Goal: Information Seeking & Learning: Find specific fact

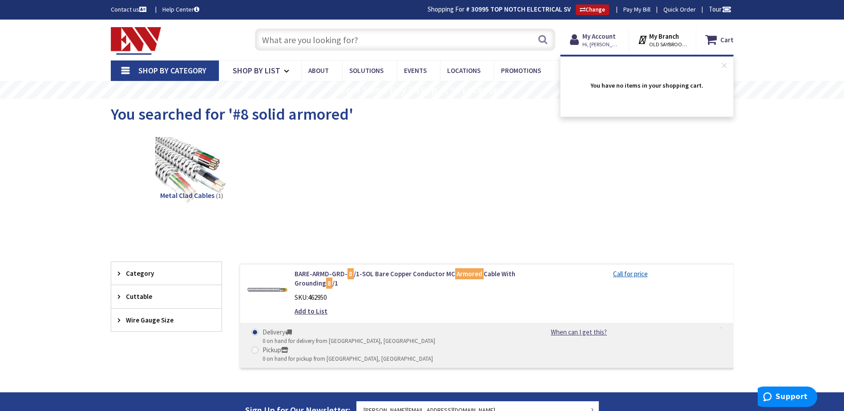
click at [322, 42] on input "text" at bounding box center [405, 39] width 300 height 22
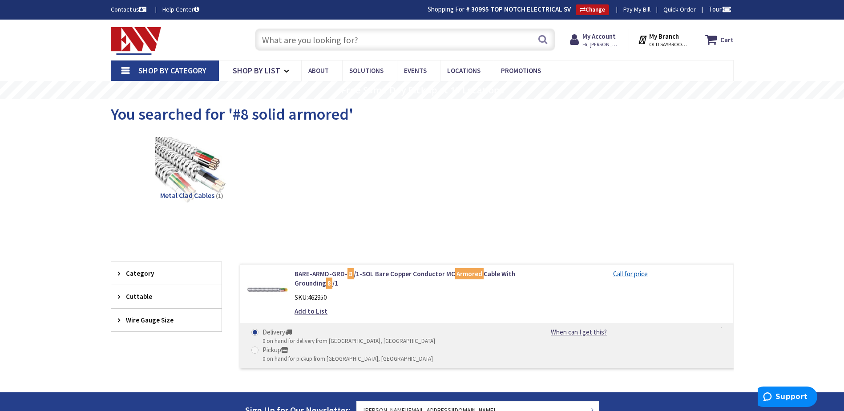
click at [288, 41] on input "text" at bounding box center [405, 39] width 300 height 22
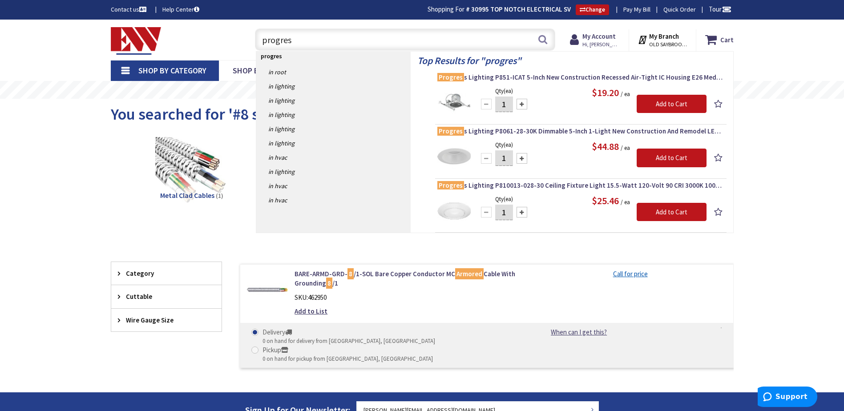
type input "progress"
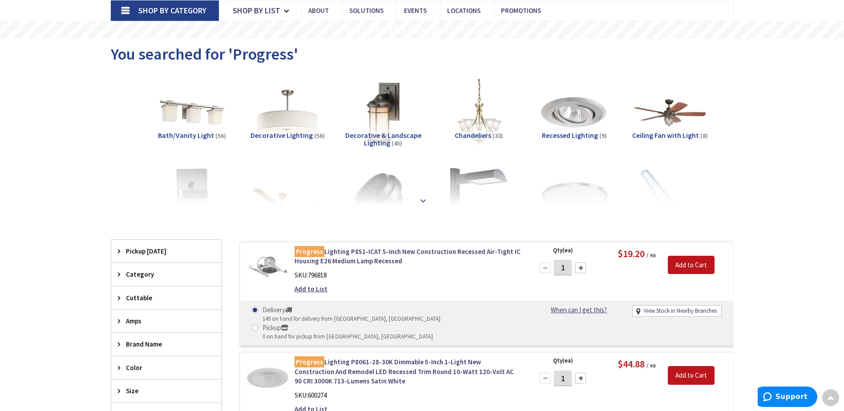
scroll to position [44, 0]
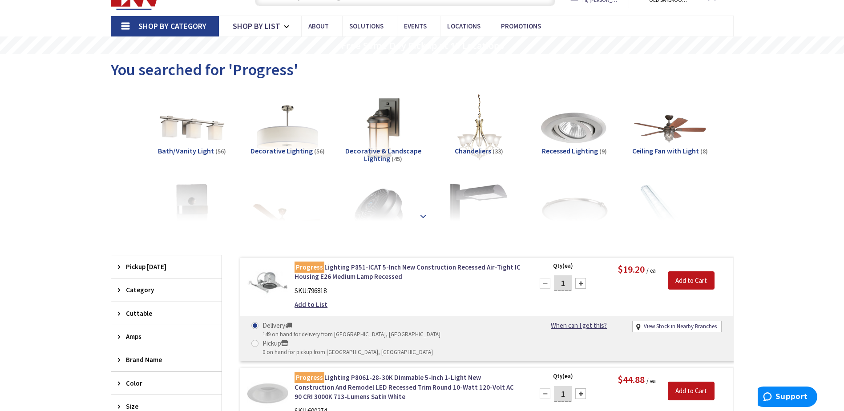
click at [422, 215] on strong at bounding box center [423, 216] width 11 height 10
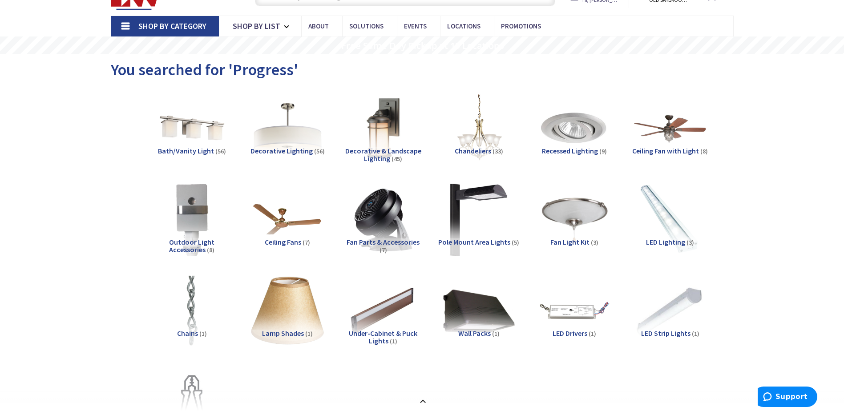
click at [282, 135] on img at bounding box center [287, 128] width 81 height 81
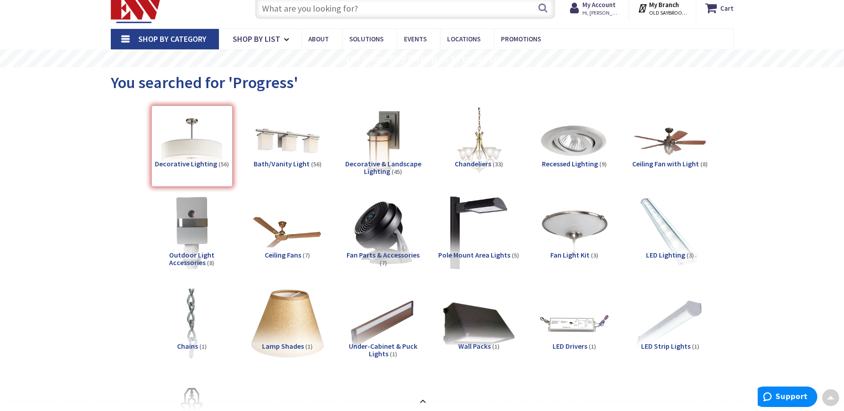
scroll to position [30, 0]
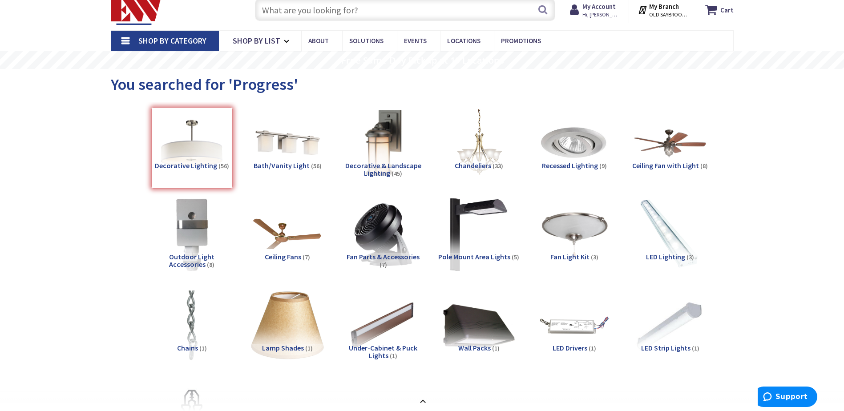
click at [391, 157] on img at bounding box center [382, 143] width 81 height 81
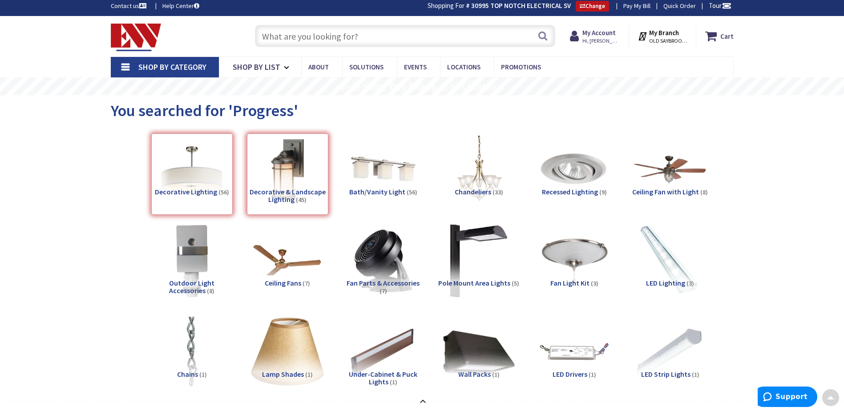
scroll to position [0, 0]
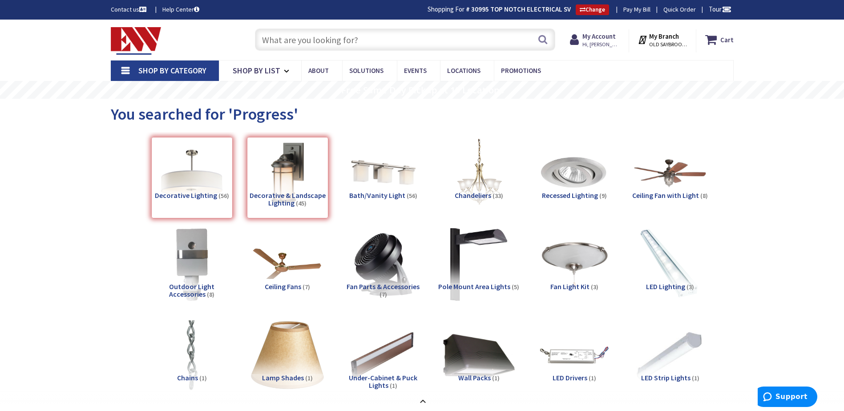
click at [321, 39] on input "text" at bounding box center [405, 39] width 300 height 22
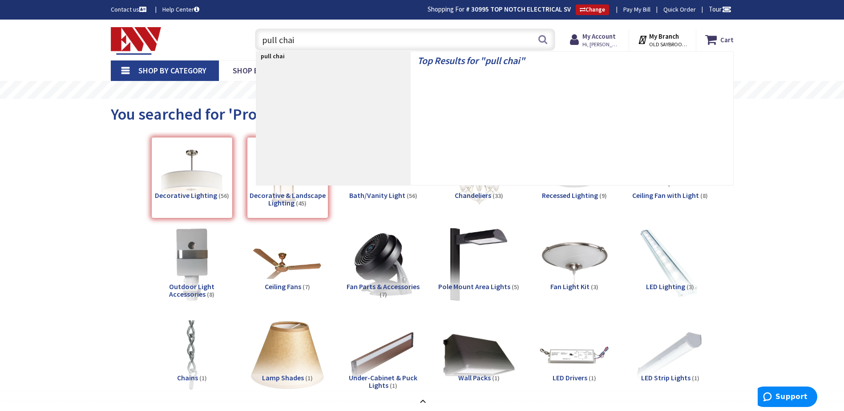
type input "pull chain"
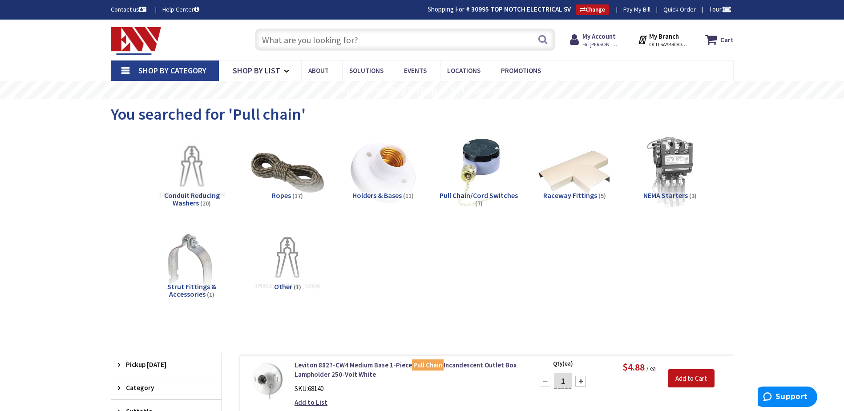
click at [344, 35] on input "text" at bounding box center [405, 39] width 300 height 22
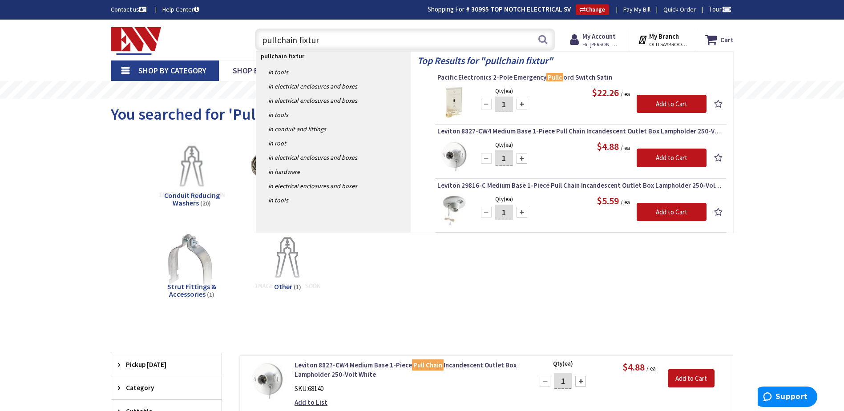
type input "pullchain fixture"
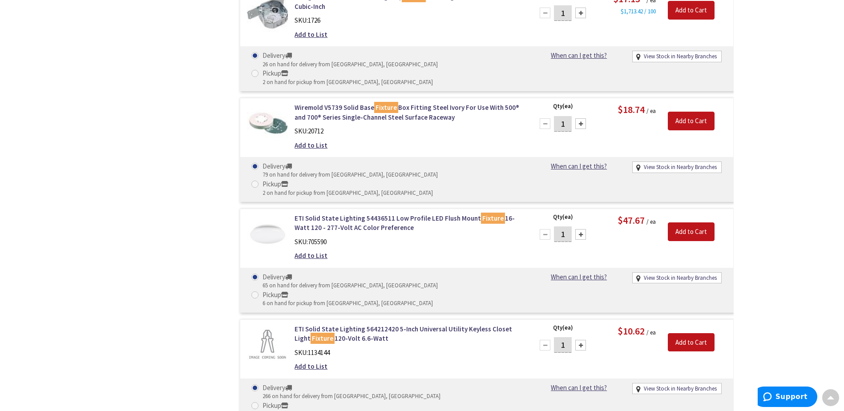
scroll to position [4182, 0]
